Goal: Information Seeking & Learning: Learn about a topic

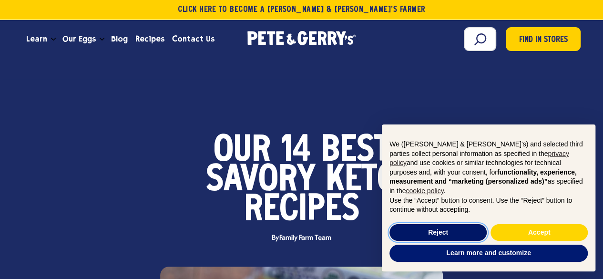
click at [421, 226] on button "Reject" at bounding box center [437, 232] width 97 height 17
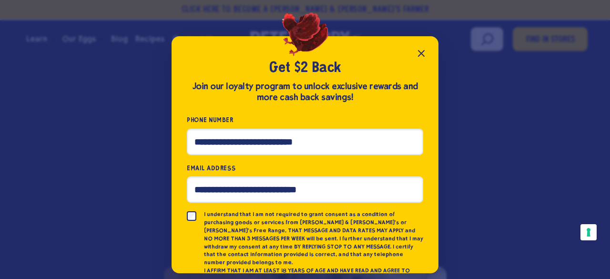
click at [422, 53] on icon "Close popup" at bounding box center [420, 53] width 11 height 11
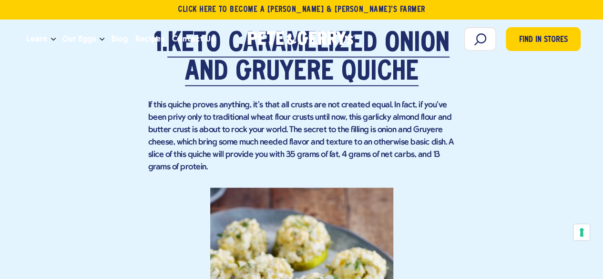
scroll to position [1104, 0]
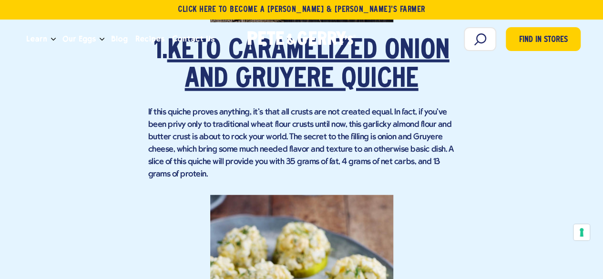
click at [346, 80] on link "Keto Caramelized Onion and Gruyere Quiche" at bounding box center [308, 65] width 282 height 55
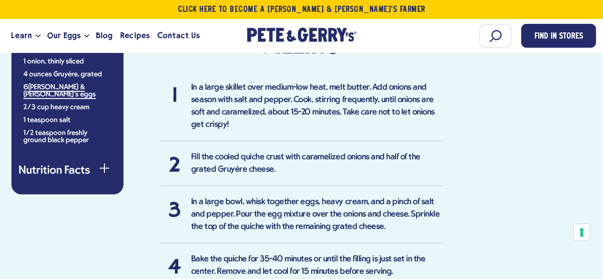
scroll to position [949, 0]
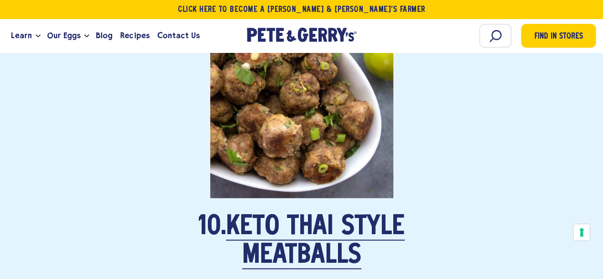
scroll to position [4383, 0]
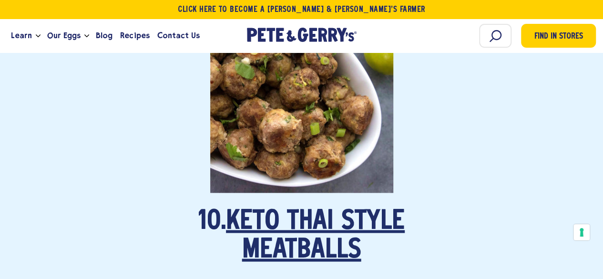
click at [344, 208] on link "Keto Thai Style Meatballs" at bounding box center [315, 235] width 179 height 55
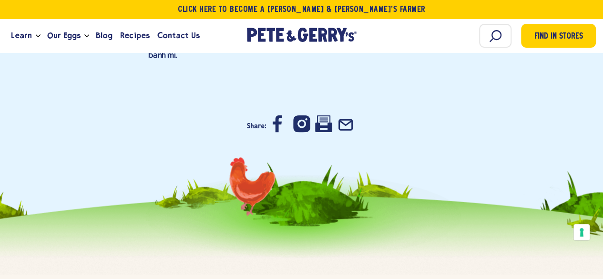
scroll to position [6229, 0]
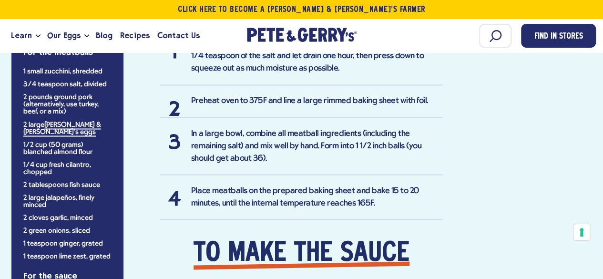
scroll to position [794, 0]
